Goal: Information Seeking & Learning: Learn about a topic

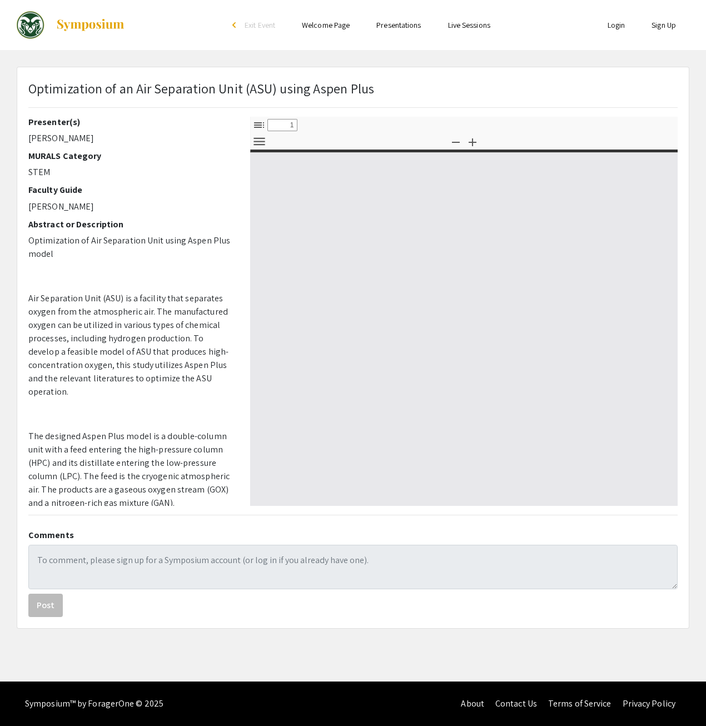
select select "custom"
type input "0"
select select "custom"
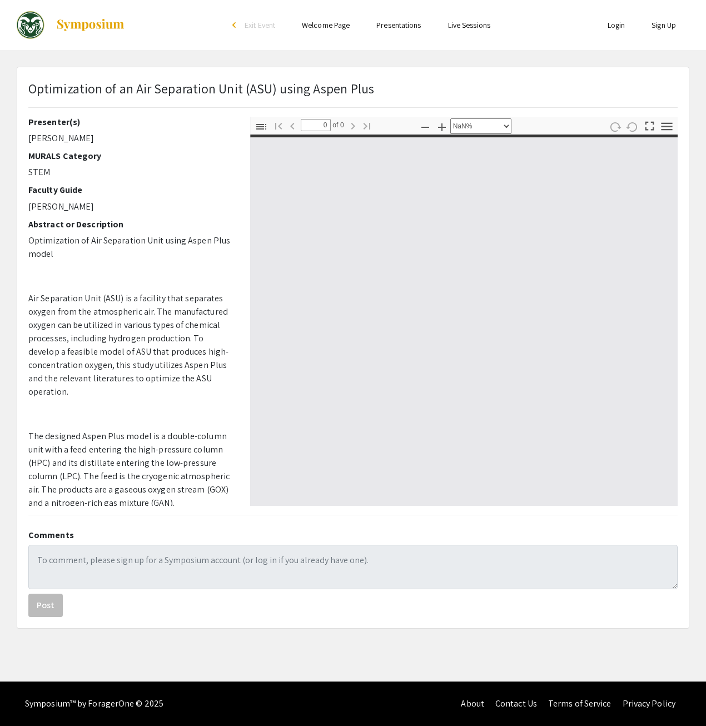
scroll to position [56, 0]
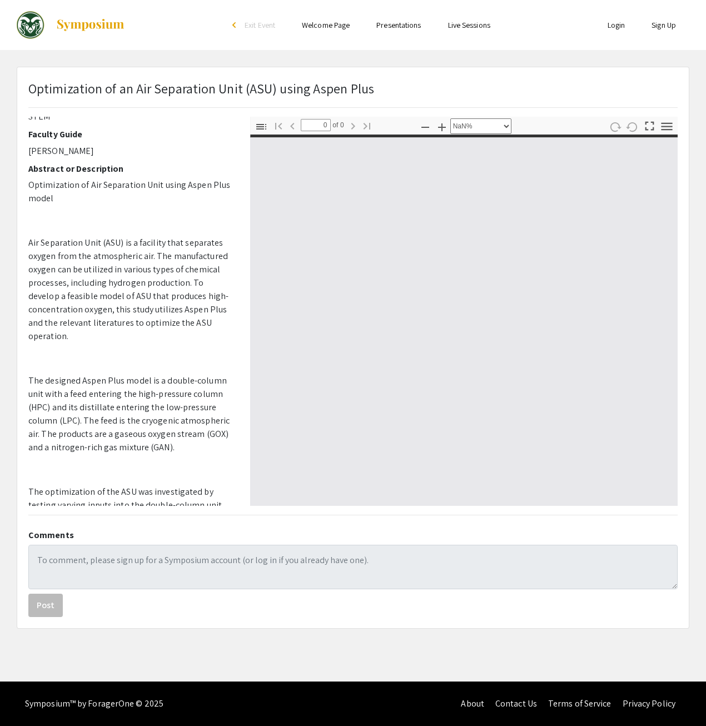
type input "1"
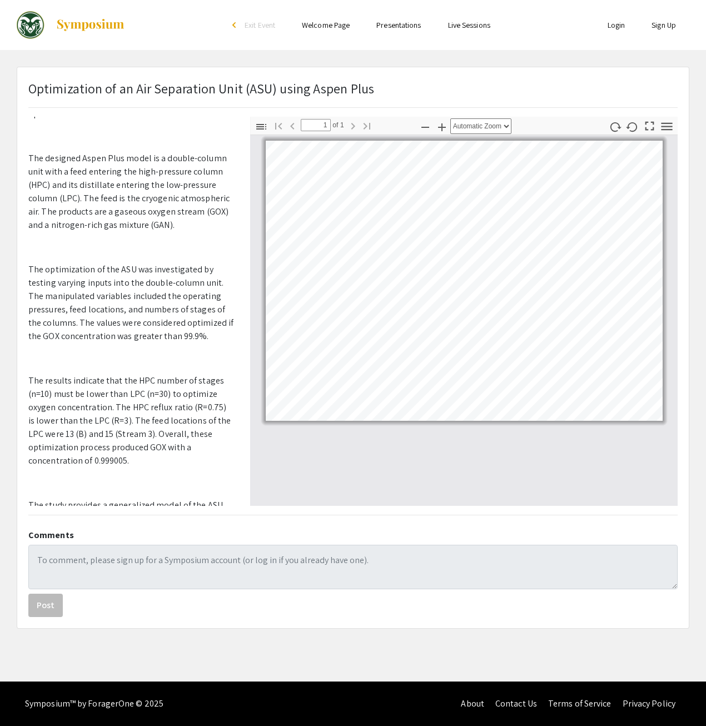
scroll to position [355, 0]
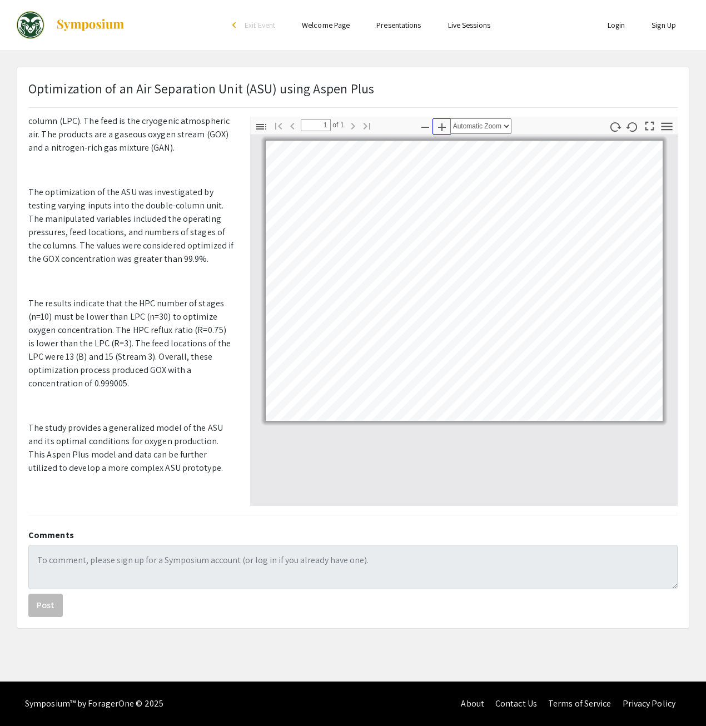
click at [439, 127] on icon "button" at bounding box center [441, 127] width 13 height 13
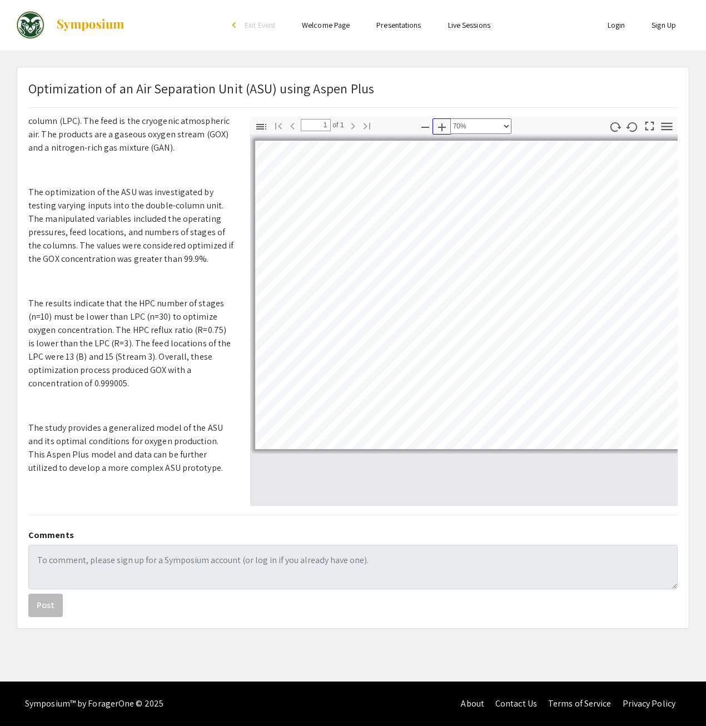
click at [439, 127] on icon "button" at bounding box center [442, 127] width 8 height 8
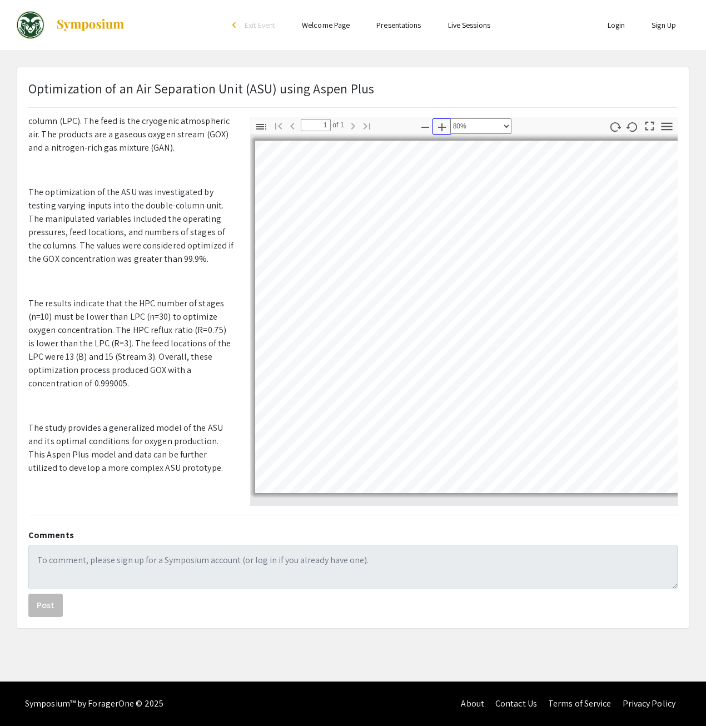
click at [439, 127] on icon "button" at bounding box center [442, 127] width 8 height 8
select select "1"
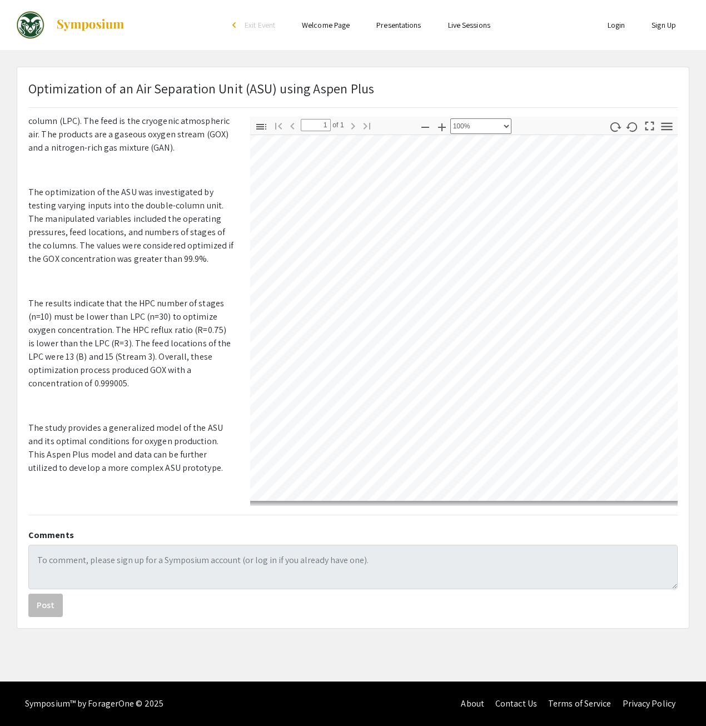
scroll to position [0, 63]
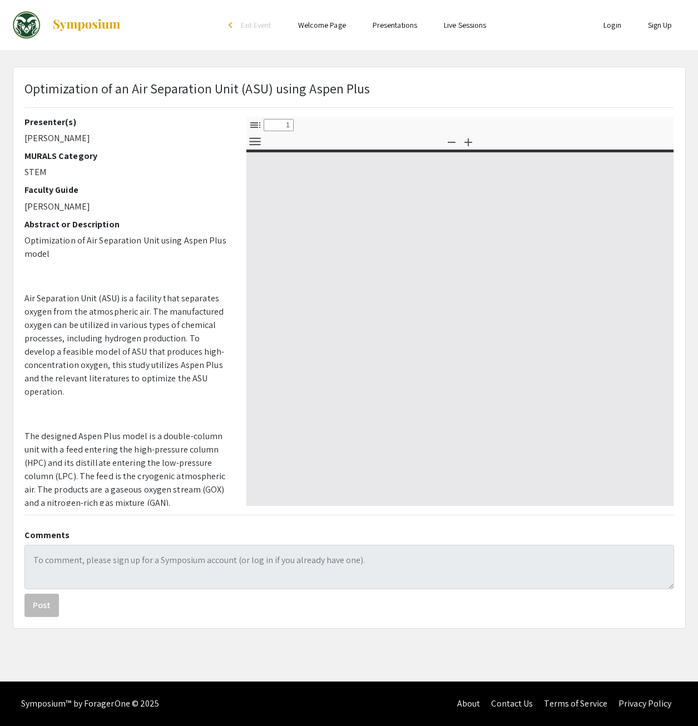
select select "custom"
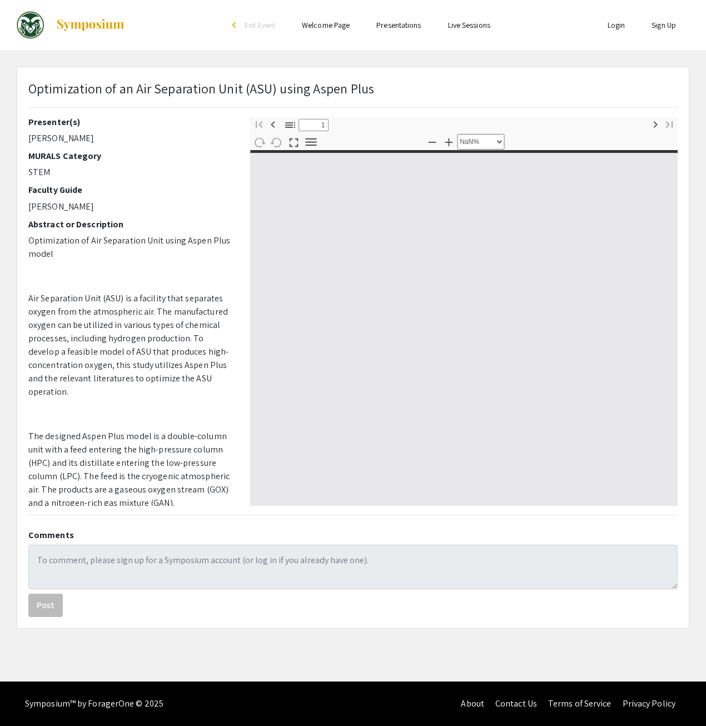
type input "0"
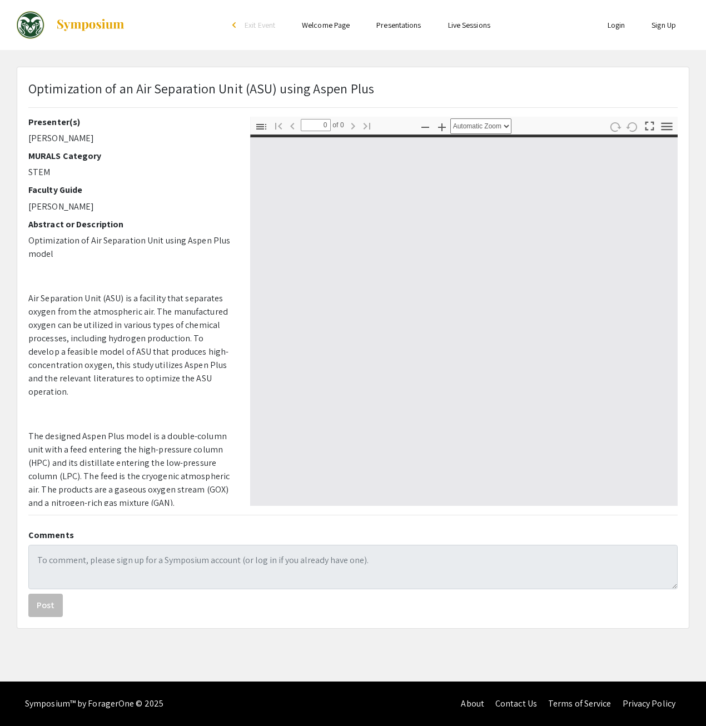
select select "custom"
type input "1"
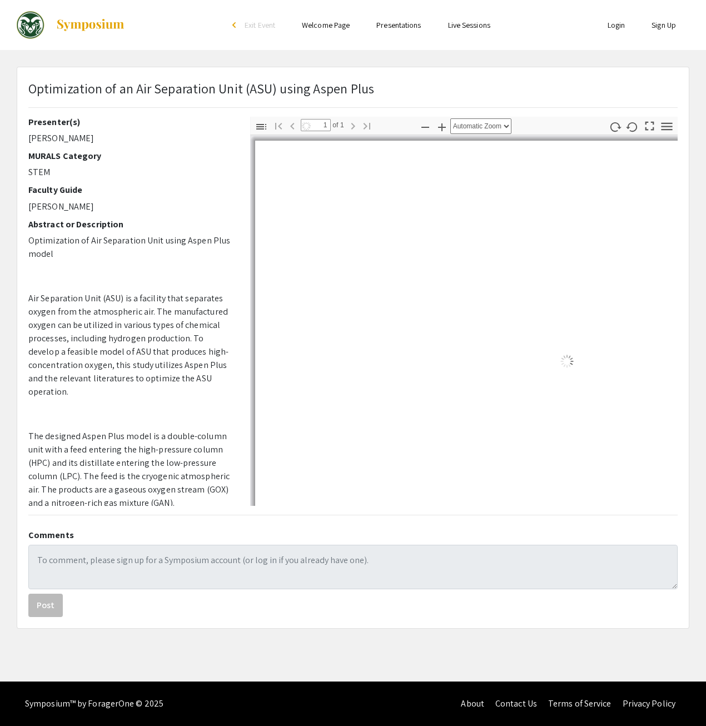
scroll to position [56, 0]
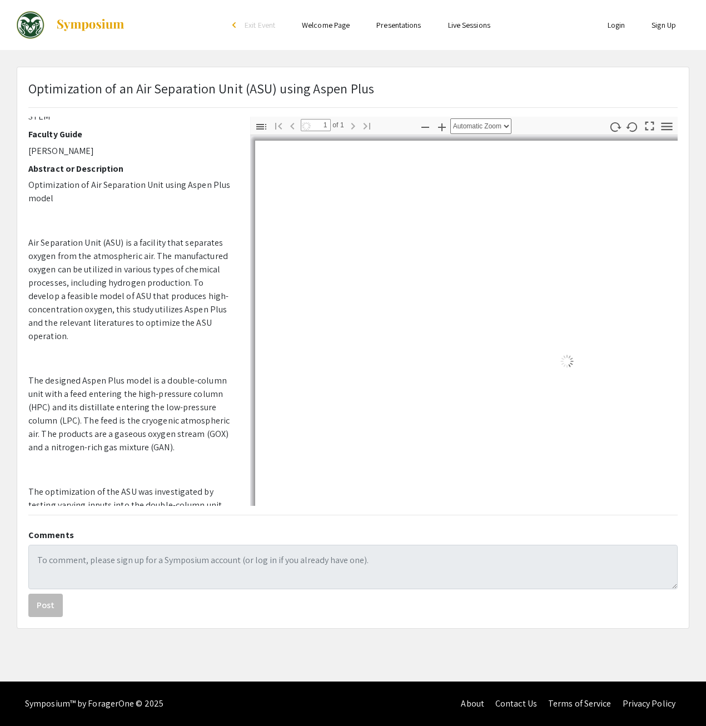
select select "1"
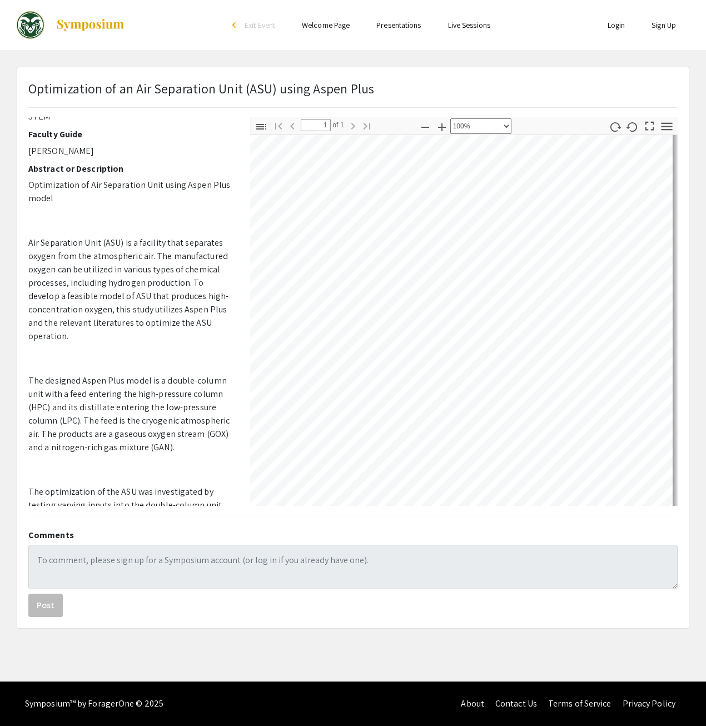
scroll to position [0, 215]
